Goal: Task Accomplishment & Management: Manage account settings

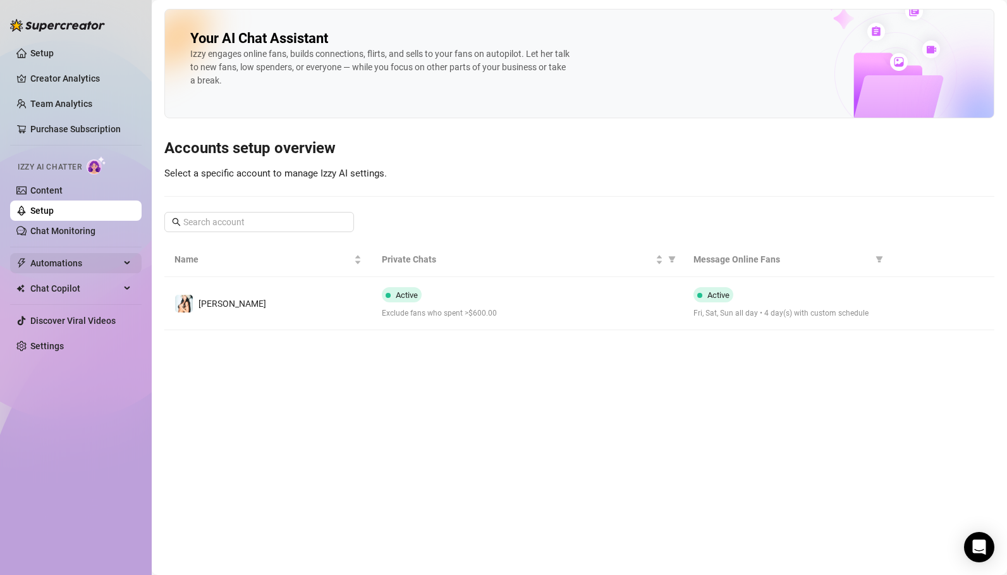
click at [71, 267] on span "Automations" at bounding box center [75, 263] width 90 height 20
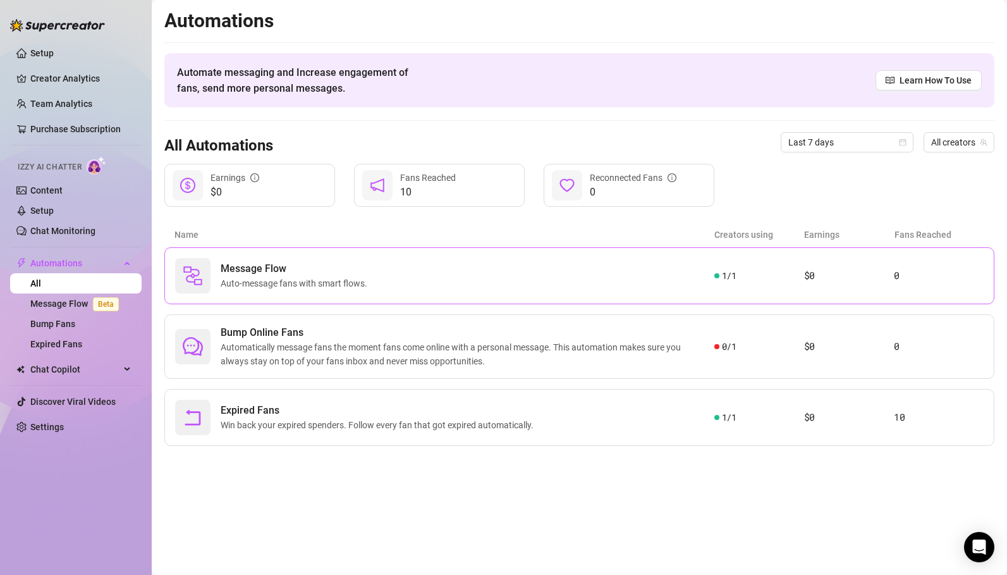
click at [308, 282] on span "Auto-message fans with smart flows." at bounding box center [297, 283] width 152 height 14
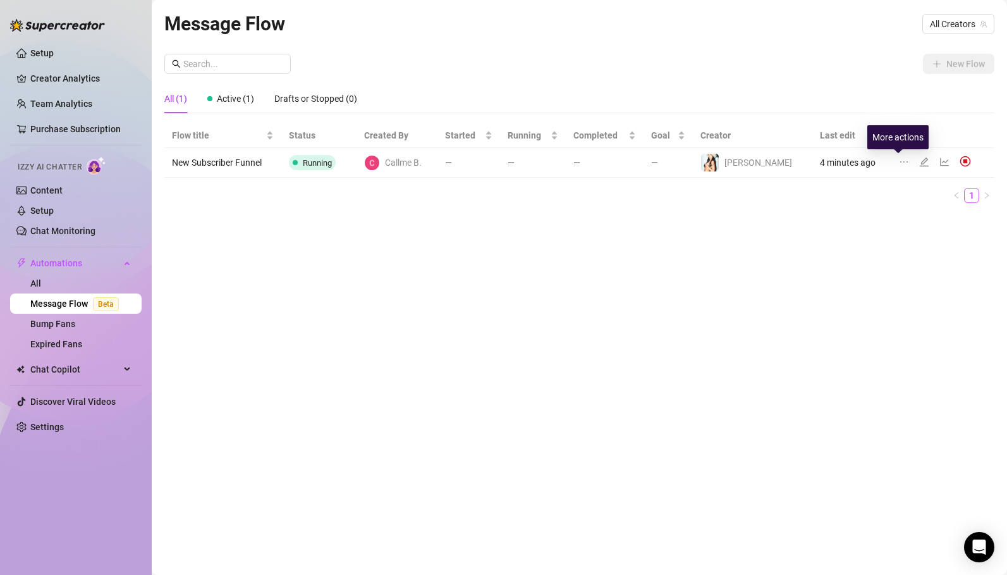
click at [899, 163] on icon "ellipsis" at bounding box center [904, 162] width 10 height 10
click at [940, 162] on icon "line-chart" at bounding box center [944, 162] width 9 height 8
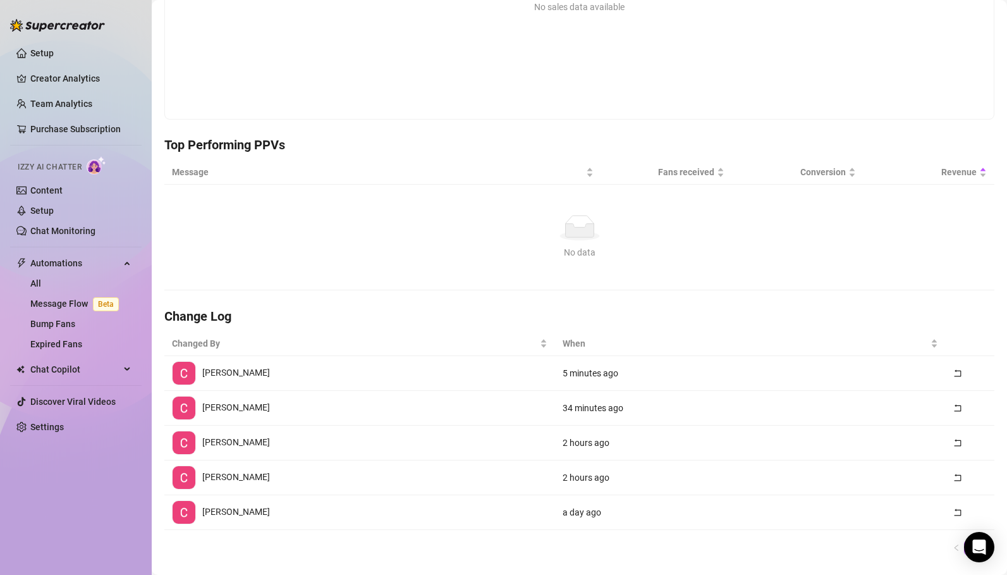
scroll to position [273, 0]
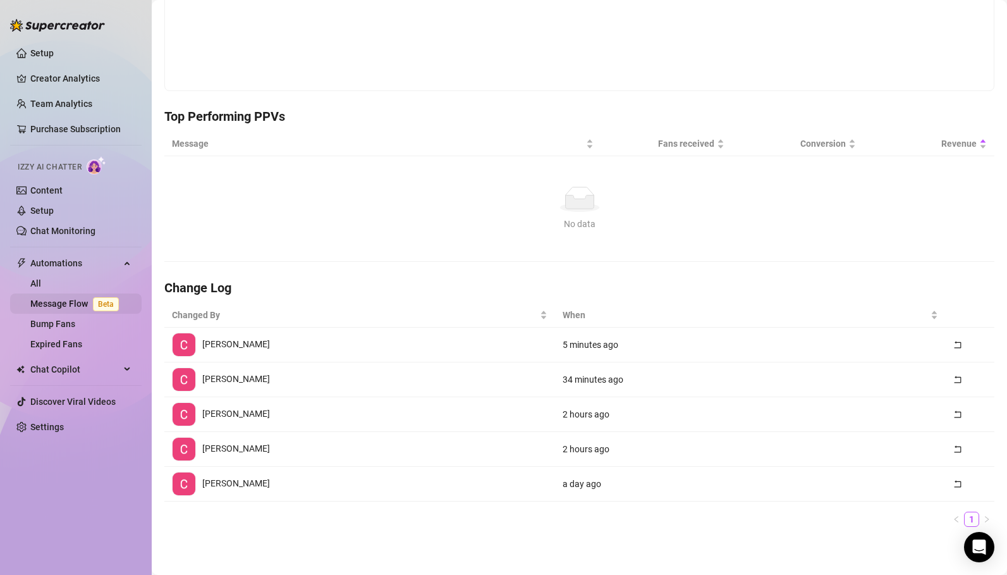
click at [68, 303] on link "Message Flow Beta" at bounding box center [77, 303] width 94 height 10
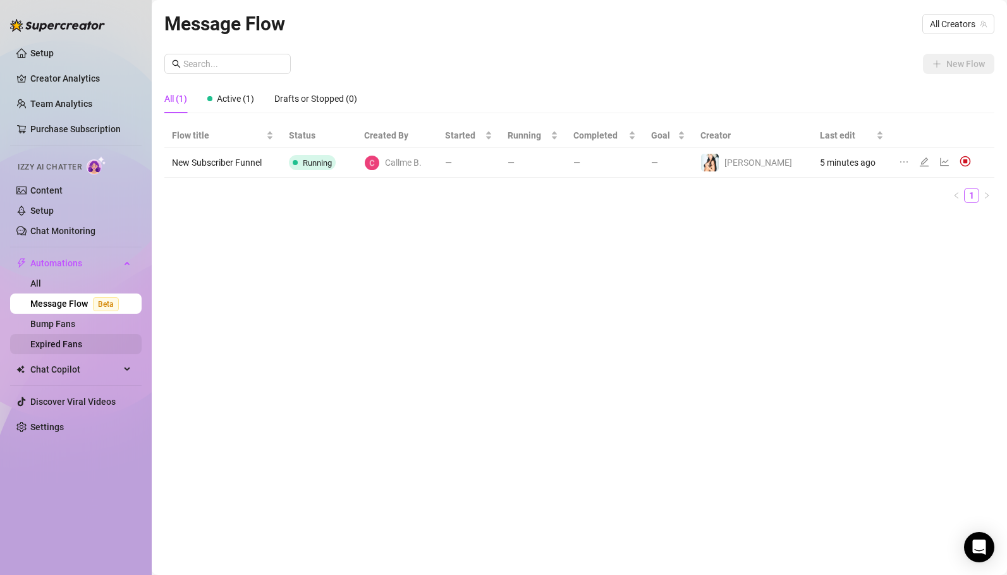
click at [77, 342] on link "Expired Fans" at bounding box center [56, 344] width 52 height 10
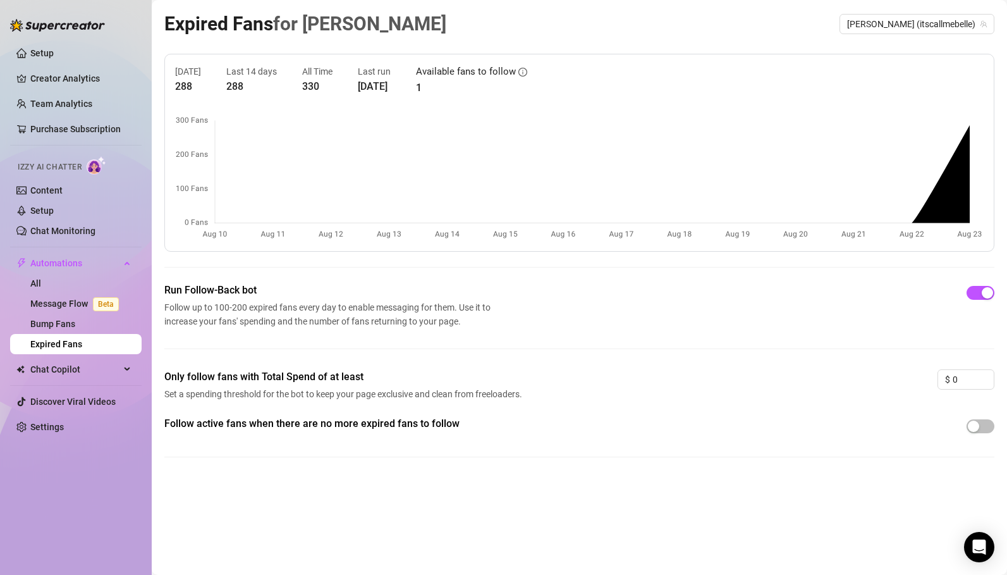
click at [259, 422] on span "Follow active fans when there are no more expired fans to follow" at bounding box center [345, 423] width 362 height 15
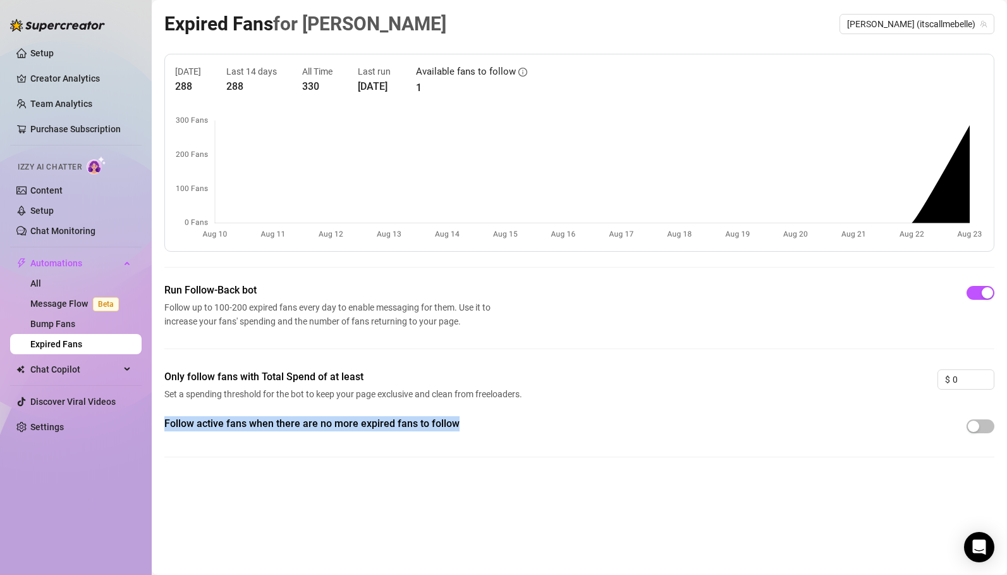
click at [259, 422] on span "Follow active fans when there are no more expired fans to follow" at bounding box center [345, 423] width 362 height 15
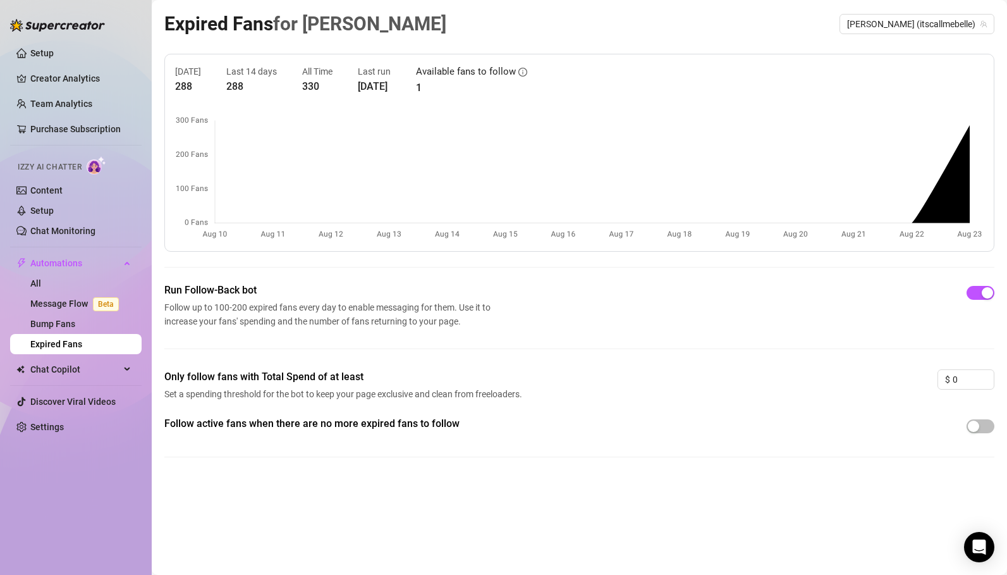
click at [237, 393] on span "Set a spending threshold for the bot to keep your page exclusive and clean from…" at bounding box center [345, 394] width 362 height 14
click at [249, 395] on span "Set a spending threshold for the bot to keep your page exclusive and clean from…" at bounding box center [345, 394] width 362 height 14
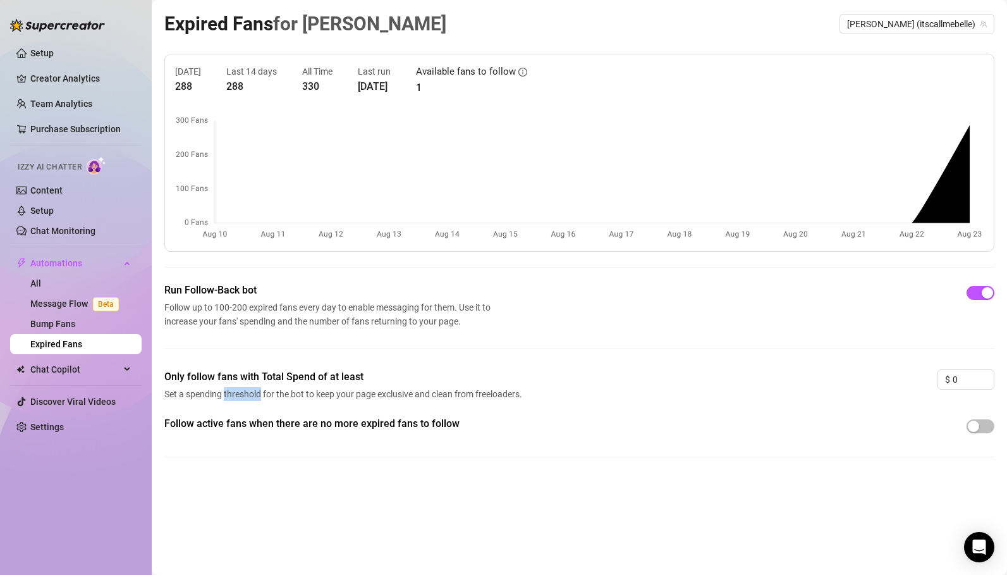
click at [249, 395] on span "Set a spending threshold for the bot to keep your page exclusive and clean from…" at bounding box center [345, 394] width 362 height 14
click at [964, 379] on input "0" at bounding box center [973, 379] width 41 height 19
click at [988, 376] on icon "up" at bounding box center [987, 375] width 4 height 4
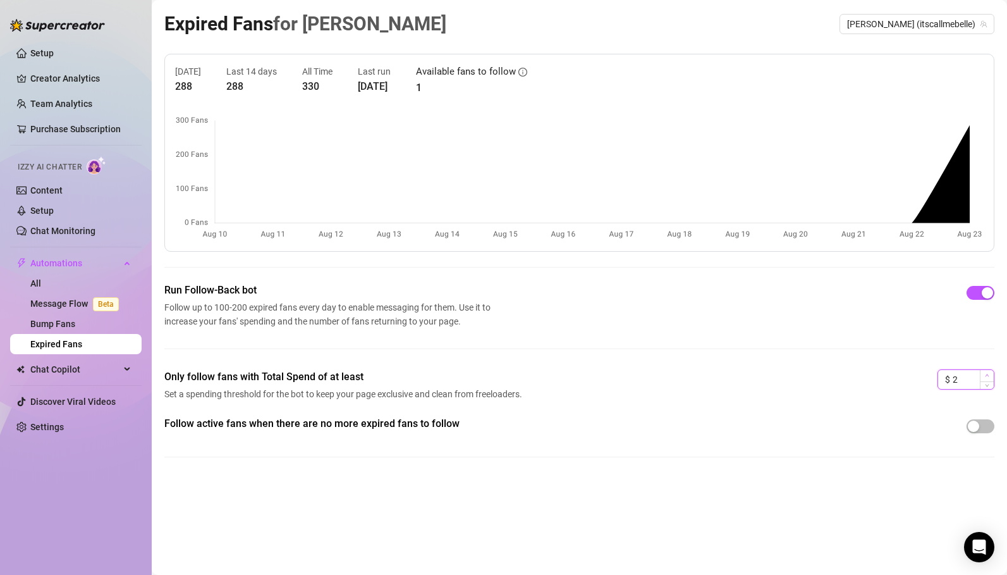
click at [988, 376] on icon "up" at bounding box center [987, 375] width 4 height 4
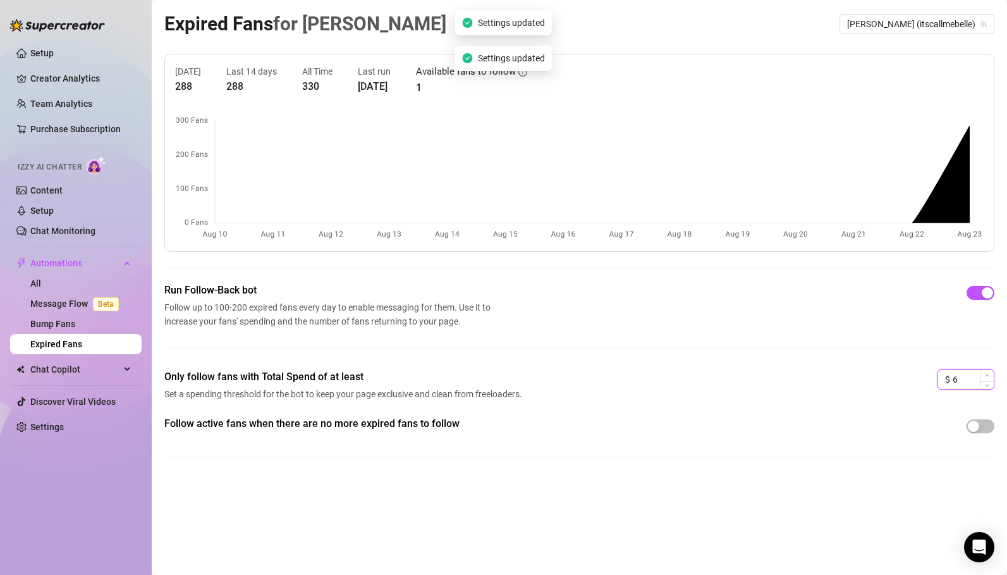
click at [988, 376] on icon "up" at bounding box center [987, 375] width 4 height 4
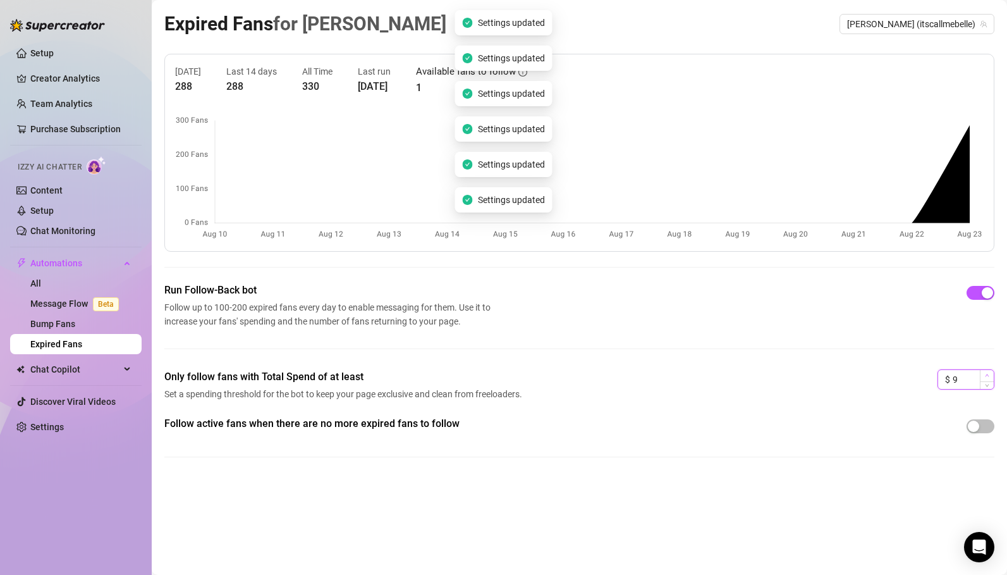
click at [988, 376] on icon "up" at bounding box center [987, 375] width 4 height 4
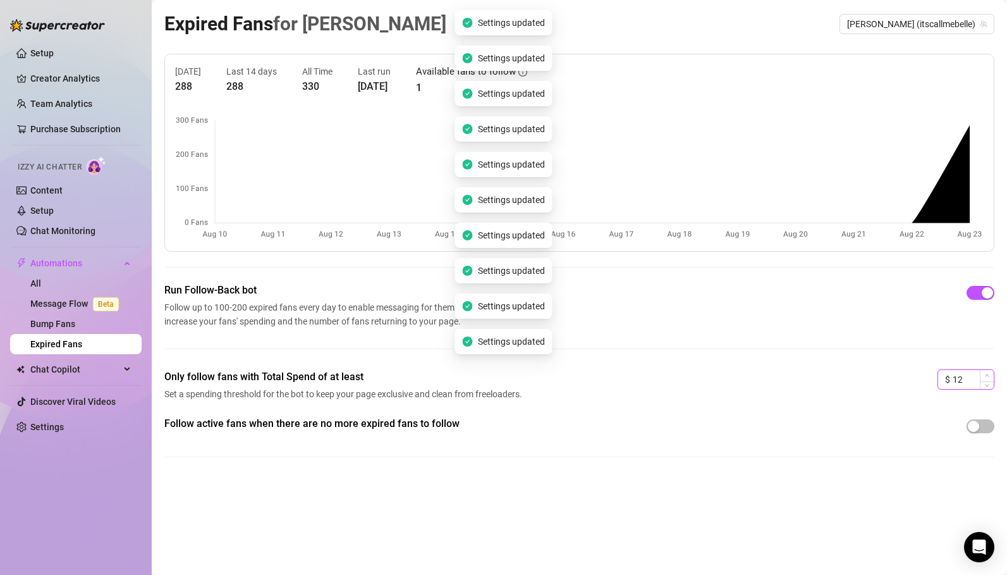
click at [988, 376] on icon "up" at bounding box center [987, 375] width 4 height 4
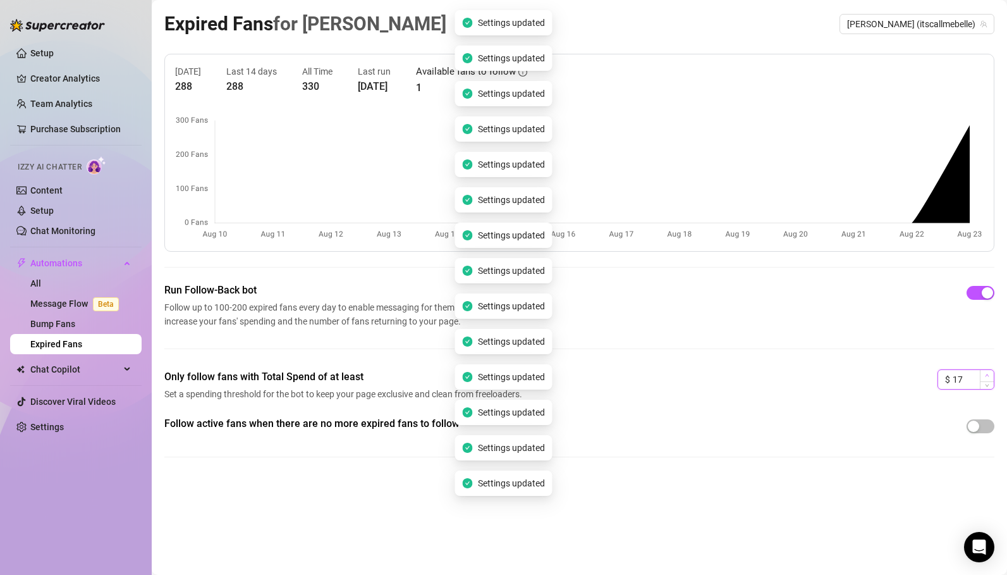
click at [988, 376] on icon "up" at bounding box center [987, 375] width 4 height 4
type input "20"
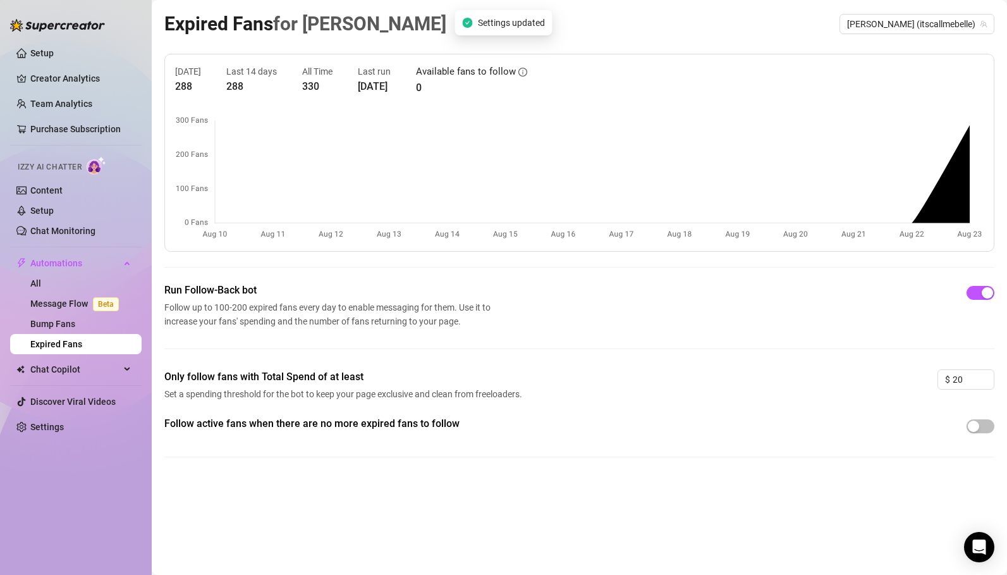
click at [878, 431] on div "Follow active fans when there are no more expired fans to follow" at bounding box center [579, 426] width 830 height 20
